Goal: Information Seeking & Learning: Learn about a topic

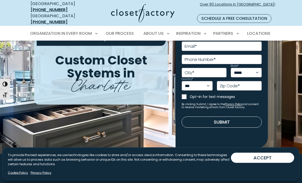
scroll to position [51, 0]
click at [259, 163] on button "ACCEPT" at bounding box center [262, 157] width 63 height 10
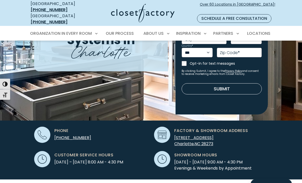
scroll to position [85, 0]
click at [210, 127] on span "Factory & Showroom Address" at bounding box center [211, 130] width 74 height 6
click at [197, 127] on span "Factory & Showroom Address" at bounding box center [211, 130] width 74 height 6
click at [164, 133] on icon at bounding box center [162, 134] width 9 height 8
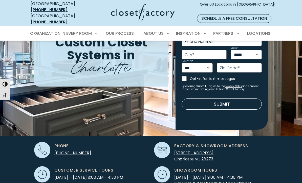
scroll to position [0, 0]
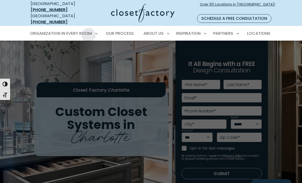
click at [58, 58] on span "Walk-In Closets" at bounding box center [49, 60] width 32 height 5
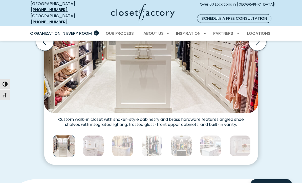
scroll to position [230, 0]
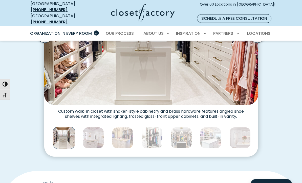
click at [90, 131] on img "Thumbnail Gallery" at bounding box center [93, 137] width 21 height 21
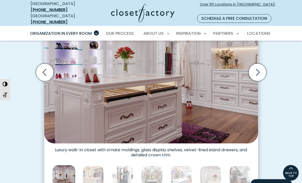
scroll to position [191, 0]
click at [124, 171] on img "Thumbnail Gallery" at bounding box center [122, 176] width 21 height 21
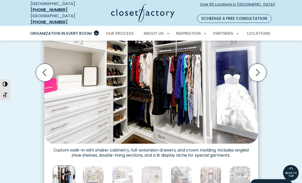
click at [157, 176] on img "Thumbnail Gallery" at bounding box center [152, 176] width 21 height 21
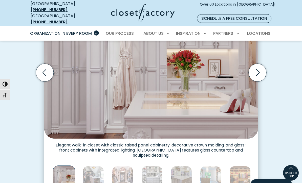
click at [182, 174] on img "Thumbnail Gallery" at bounding box center [181, 176] width 21 height 21
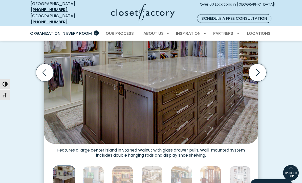
click at [213, 173] on img "Thumbnail Gallery" at bounding box center [210, 176] width 21 height 21
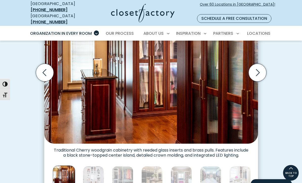
click at [96, 171] on img "Thumbnail Gallery" at bounding box center [93, 176] width 21 height 21
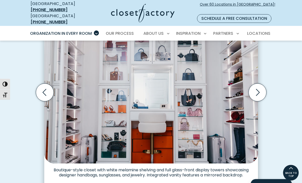
click at [257, 84] on icon "Next slide" at bounding box center [258, 93] width 18 height 18
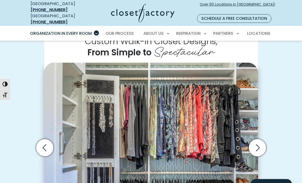
scroll to position [117, 0]
click at [257, 144] on icon "Next slide" at bounding box center [258, 147] width 18 height 18
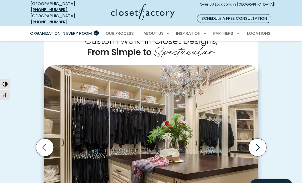
click at [255, 144] on icon "Next slide" at bounding box center [258, 147] width 18 height 18
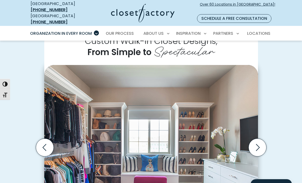
click at [256, 144] on icon "Next slide" at bounding box center [258, 147] width 18 height 18
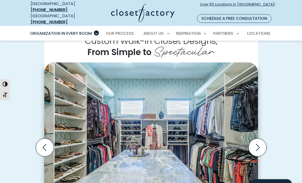
click at [257, 145] on icon "Next slide" at bounding box center [258, 147] width 18 height 18
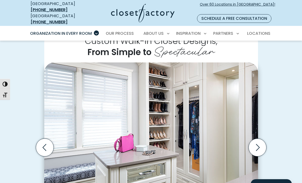
click at [257, 142] on icon "Next slide" at bounding box center [258, 147] width 18 height 18
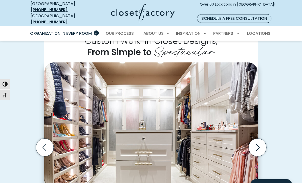
click at [254, 143] on icon "Next slide" at bounding box center [258, 147] width 18 height 18
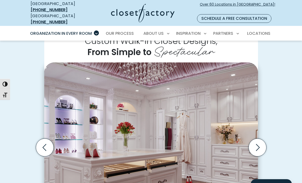
click at [254, 144] on icon "Next slide" at bounding box center [258, 147] width 18 height 18
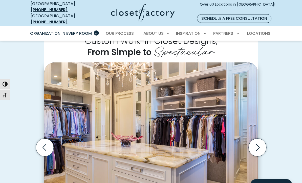
click at [255, 144] on icon "Next slide" at bounding box center [258, 147] width 18 height 18
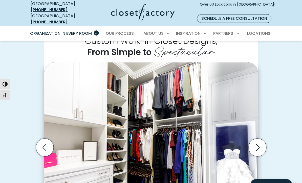
click at [257, 142] on icon "Next slide" at bounding box center [258, 147] width 18 height 18
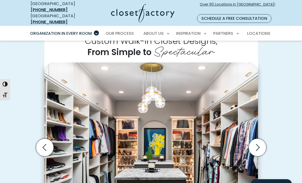
click at [257, 143] on icon "Next slide" at bounding box center [258, 147] width 18 height 18
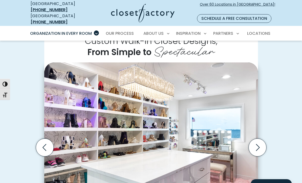
click at [254, 143] on icon "Next slide" at bounding box center [258, 147] width 18 height 18
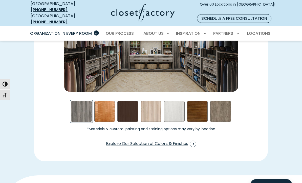
scroll to position [772, 0]
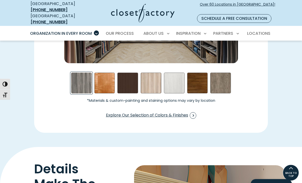
click at [175, 78] on div "Skye Swatch" at bounding box center [174, 83] width 21 height 21
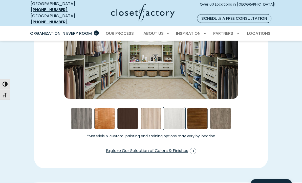
scroll to position [734, 0]
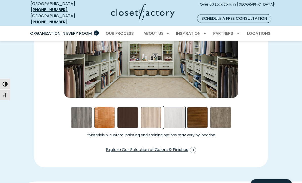
click at [172, 146] on span "Explore Our Selection of Colors & Finishes" at bounding box center [151, 149] width 90 height 7
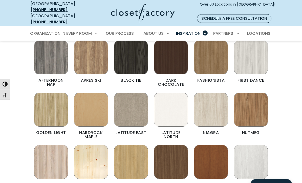
scroll to position [185, 0]
click at [168, 108] on img "Color & Finishes" at bounding box center [171, 109] width 34 height 34
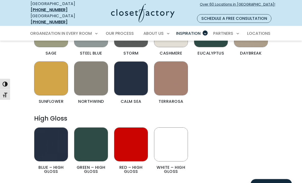
scroll to position [604, 0]
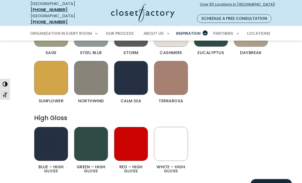
click at [172, 131] on img "Color & Finishes" at bounding box center [171, 144] width 34 height 34
click at [173, 134] on img "Color & Finishes" at bounding box center [171, 144] width 34 height 34
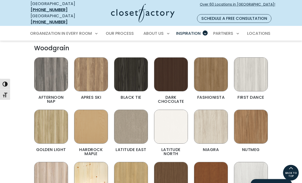
scroll to position [0, 0]
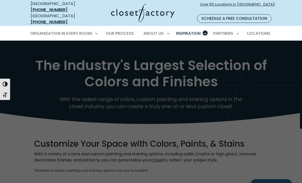
click at [146, 58] on span "How We Price" at bounding box center [139, 60] width 26 height 5
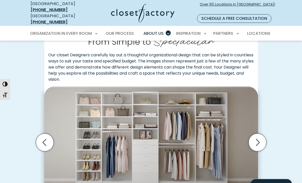
scroll to position [122, 0]
click at [255, 138] on icon "Next slide" at bounding box center [258, 142] width 18 height 18
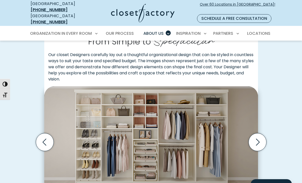
click at [254, 139] on icon "Next slide" at bounding box center [258, 142] width 18 height 18
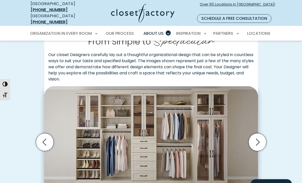
click at [258, 136] on icon "Next slide" at bounding box center [258, 142] width 18 height 18
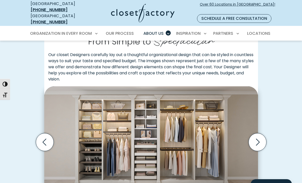
click at [255, 137] on icon "Next slide" at bounding box center [258, 142] width 18 height 18
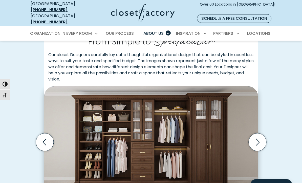
click at [254, 136] on icon "Next slide" at bounding box center [258, 142] width 18 height 18
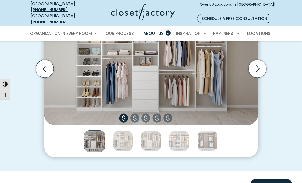
click at [124, 137] on img "Thumbnail Gallery" at bounding box center [123, 141] width 20 height 20
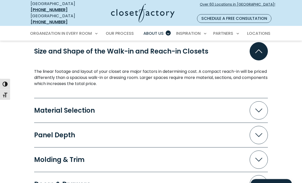
scroll to position [445, 0]
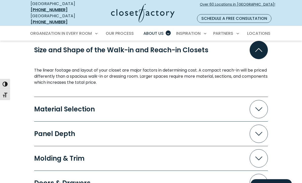
click at [263, 107] on icon "Accordion" at bounding box center [258, 109] width 7 height 4
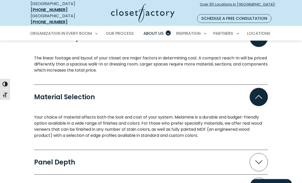
scroll to position [458, 0]
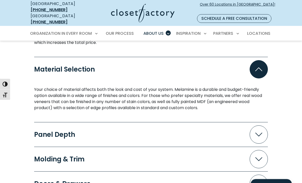
click at [259, 132] on icon "Accordion" at bounding box center [258, 134] width 7 height 4
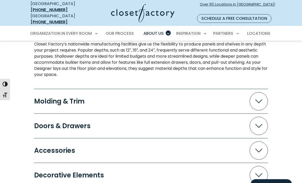
scroll to position [596, 0]
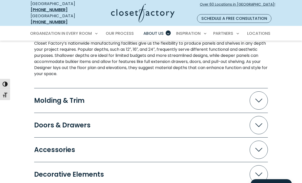
click at [256, 98] on span "Accordion" at bounding box center [259, 100] width 18 height 18
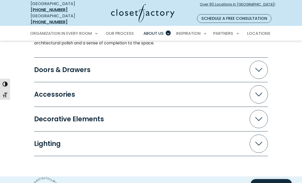
scroll to position [686, 0]
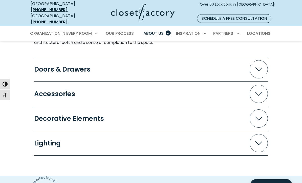
click at [260, 66] on span "Accordion" at bounding box center [259, 69] width 18 height 18
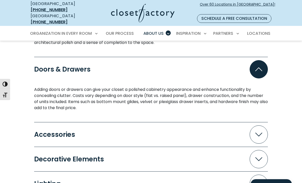
click at [257, 132] on icon "Accordion" at bounding box center [258, 134] width 7 height 4
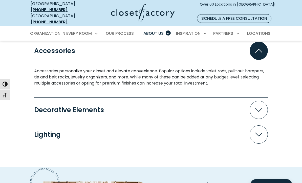
scroll to position [774, 0]
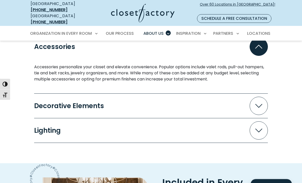
click at [260, 128] on icon "Accordion" at bounding box center [258, 130] width 7 height 4
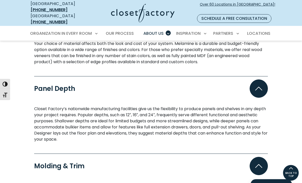
scroll to position [518, 0]
